Goal: Find specific page/section

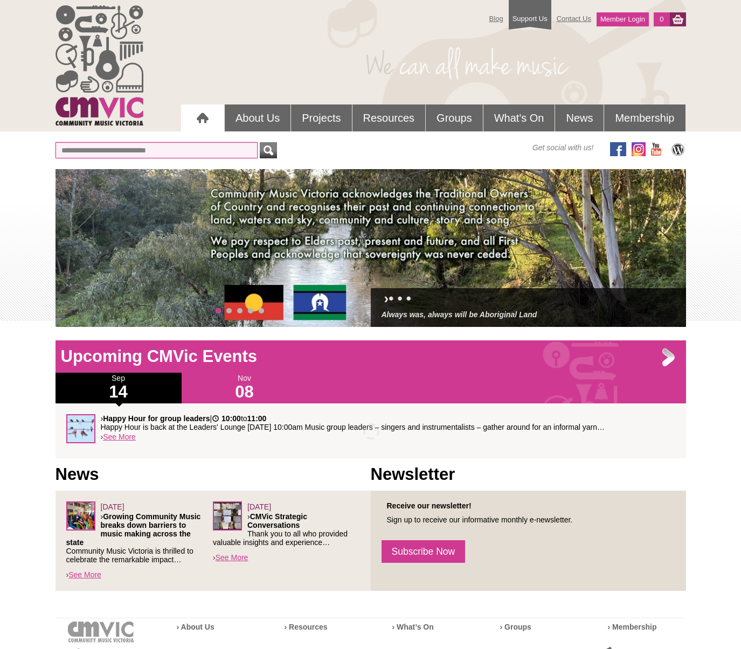
click at [202, 153] on input "text" at bounding box center [157, 150] width 202 height 16
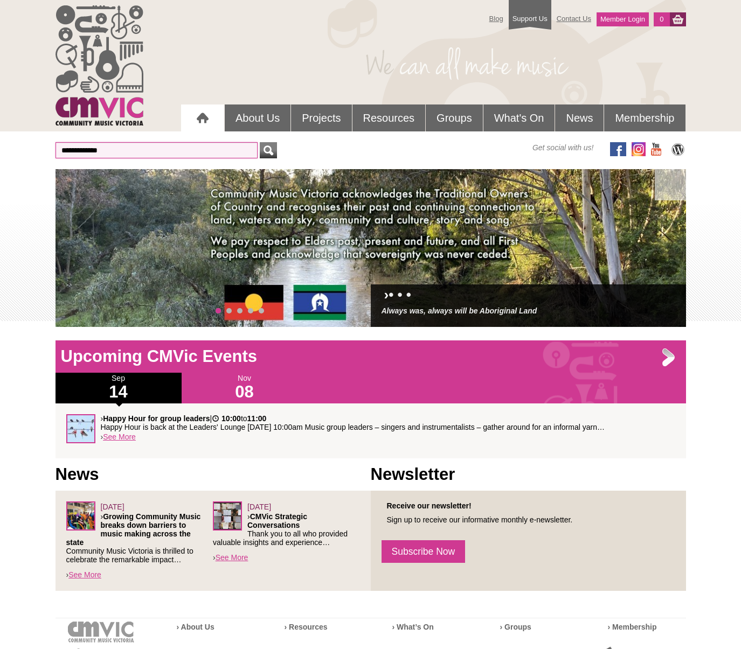
type input "**********"
click at [260, 142] on button "submit" at bounding box center [268, 150] width 17 height 16
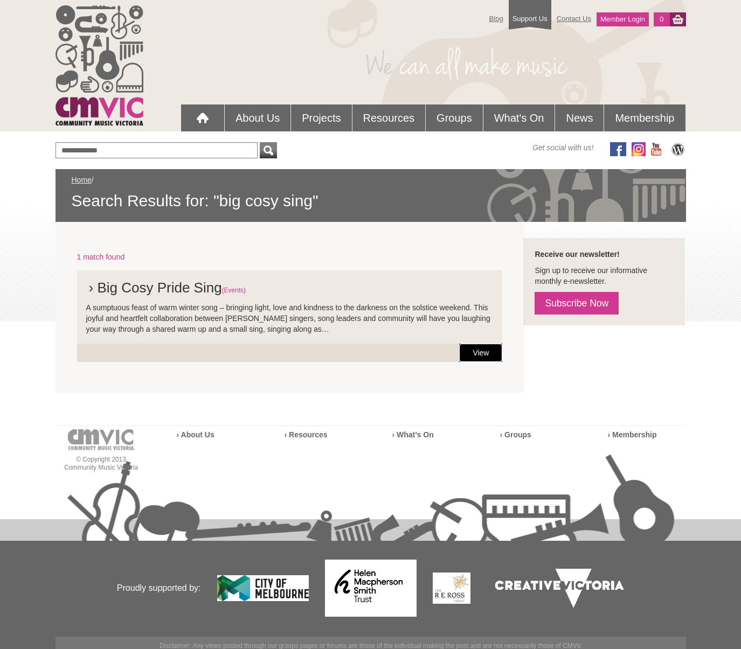
click at [479, 352] on link "View" at bounding box center [480, 353] width 43 height 18
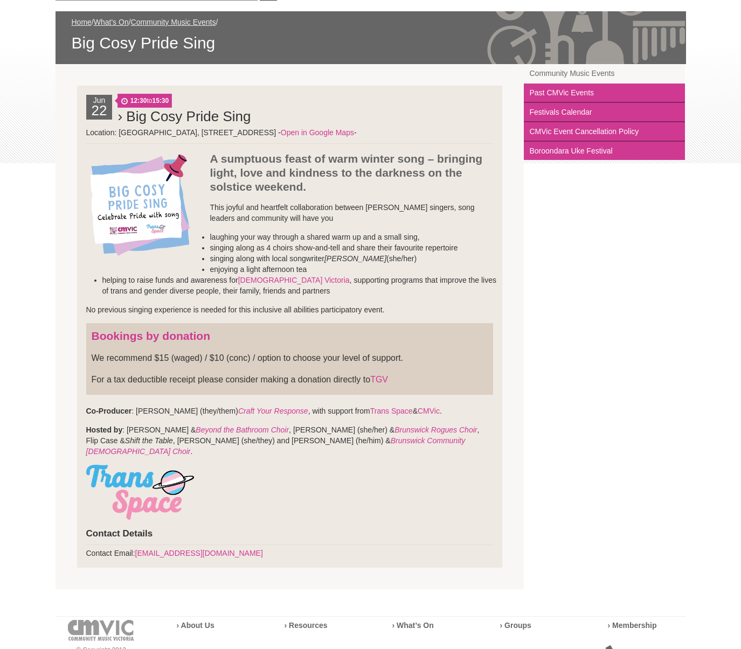
scroll to position [161, 0]
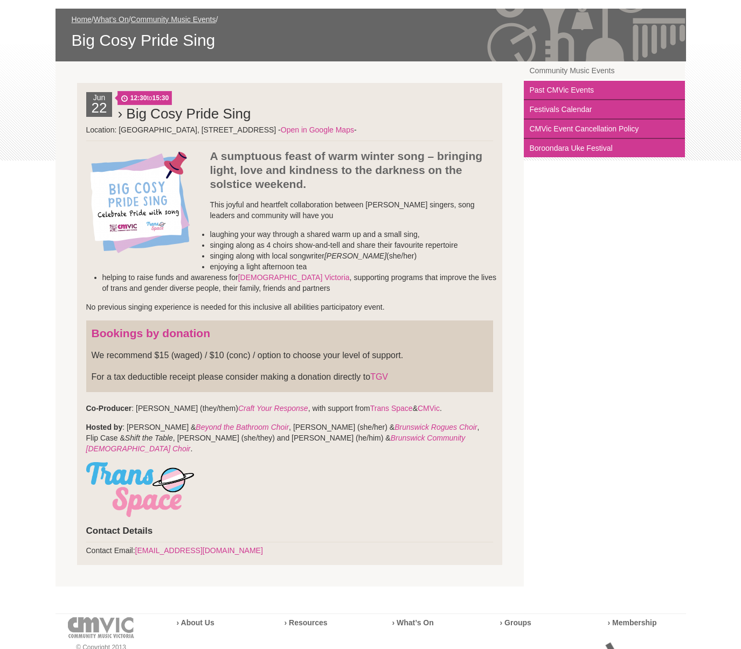
click at [579, 282] on div "Jun 22 12:30 to 15:30 › Big Cosy Pride Sing Open in Google Maps" at bounding box center [371, 323] width 630 height 525
